Goal: Browse casually

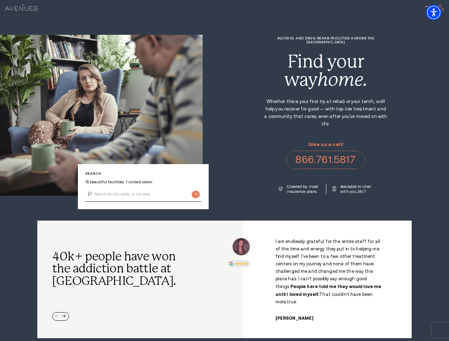
click at [224, 171] on div "Alcohol and Drug Rehab Facilities across the [GEOGRAPHIC_DATA] Find your way ho…" at bounding box center [326, 115] width 246 height 158
click at [440, 12] on img "Accessibility Menu" at bounding box center [434, 13] width 16 height 16
